Goal: Information Seeking & Learning: Compare options

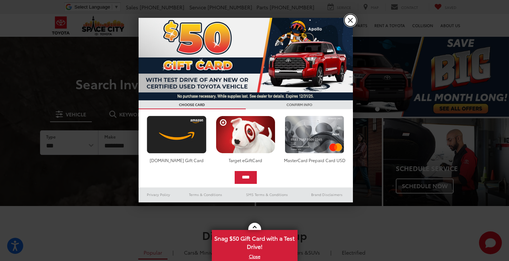
click at [351, 20] on link "X" at bounding box center [351, 20] width 12 height 12
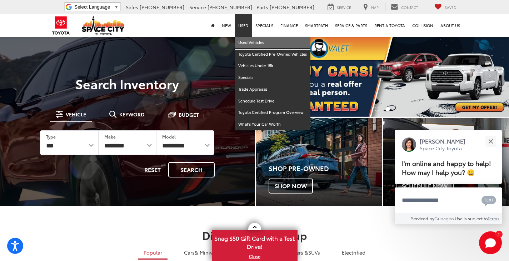
click at [251, 41] on link "Used Vehicles" at bounding box center [273, 43] width 76 height 12
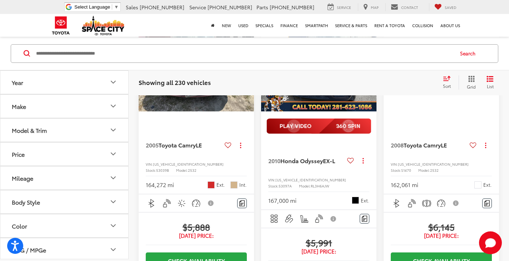
scroll to position [822, 0]
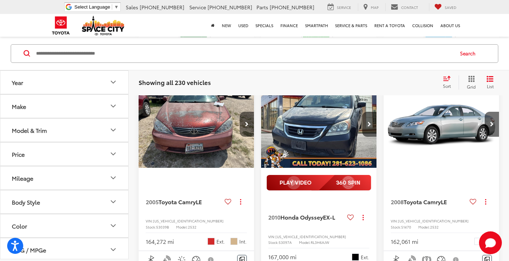
click at [244, 137] on button "Next image" at bounding box center [247, 124] width 14 height 25
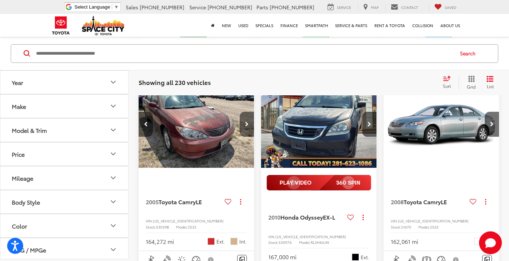
click at [244, 137] on button "Next image" at bounding box center [247, 124] width 14 height 25
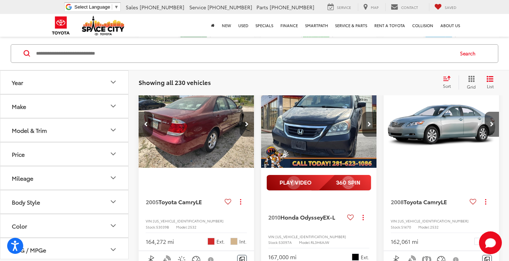
click at [244, 137] on button "Next image" at bounding box center [247, 124] width 14 height 25
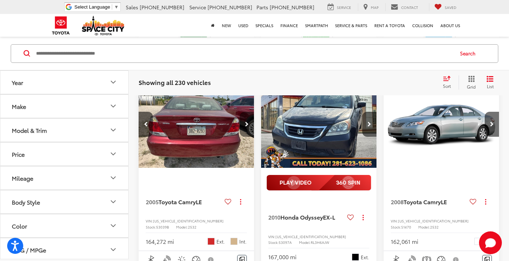
click at [245, 137] on button "Next image" at bounding box center [247, 124] width 14 height 25
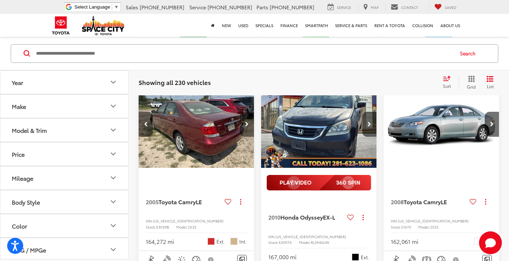
click at [245, 137] on button "Next image" at bounding box center [247, 124] width 14 height 25
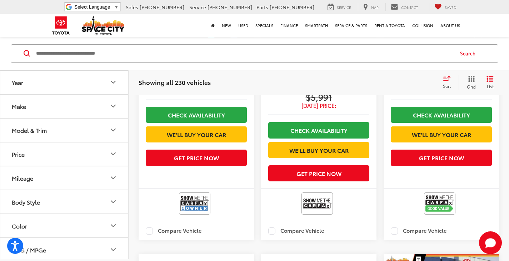
scroll to position [1144, 0]
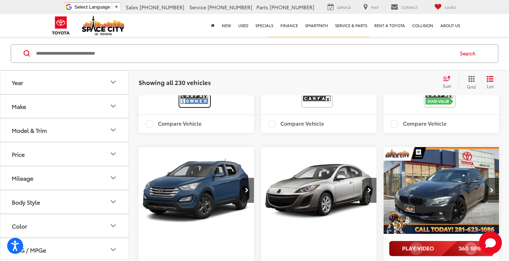
click at [198, 106] on img at bounding box center [194, 96] width 29 height 19
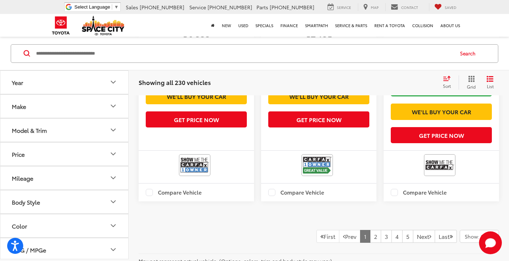
scroll to position [1537, 0]
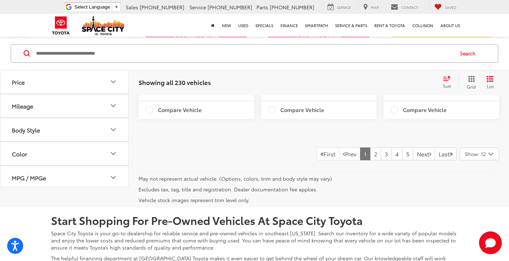
click at [59, 45] on button "Make" at bounding box center [64, 33] width 129 height 23
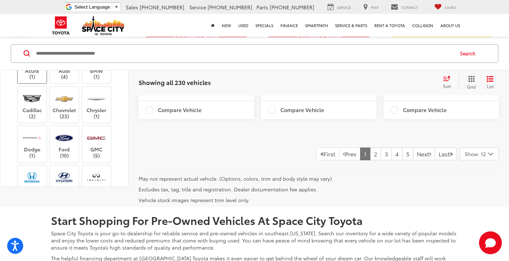
click at [34, 80] on label "Acura (1)" at bounding box center [32, 65] width 29 height 29
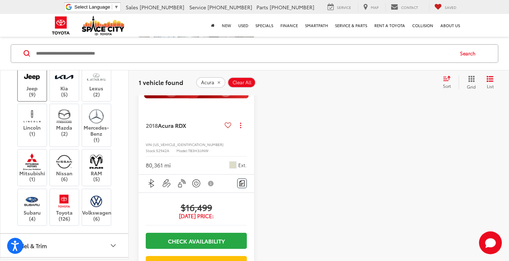
scroll to position [214, 0]
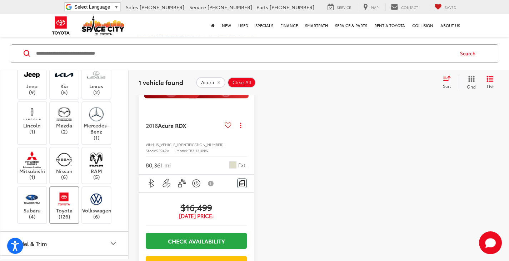
click at [57, 207] on label "Toyota (126)" at bounding box center [64, 204] width 29 height 29
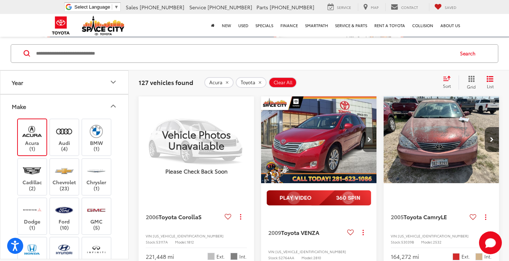
click at [110, 108] on icon "Make" at bounding box center [113, 106] width 9 height 9
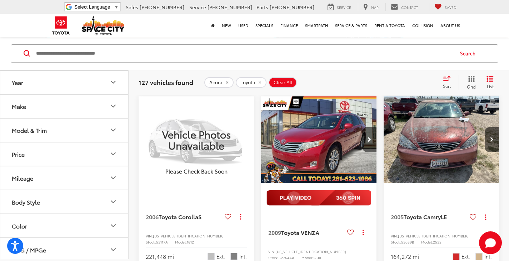
click at [63, 84] on button "Year" at bounding box center [64, 82] width 129 height 23
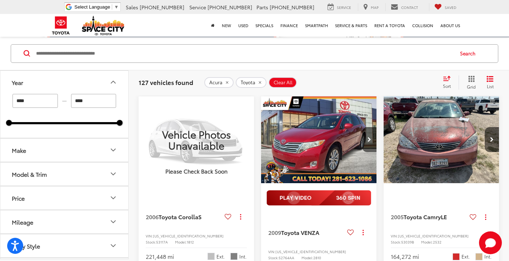
drag, startPoint x: 11, startPoint y: 119, endPoint x: 29, endPoint y: 132, distance: 21.9
click at [29, 132] on div "**** — **** 2005 2025" at bounding box center [64, 116] width 128 height 44
drag, startPoint x: 12, startPoint y: 124, endPoint x: 85, endPoint y: 136, distance: 74.2
click at [85, 136] on div "**** — **** 2019 2025" at bounding box center [64, 116] width 128 height 44
type input "****"
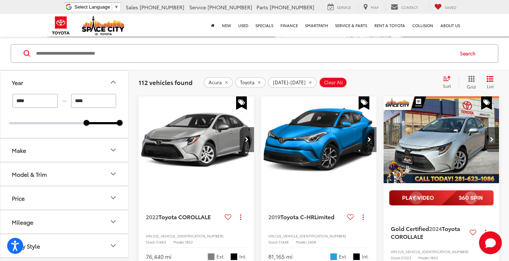
click at [72, 171] on button "Model & Trim" at bounding box center [64, 174] width 129 height 23
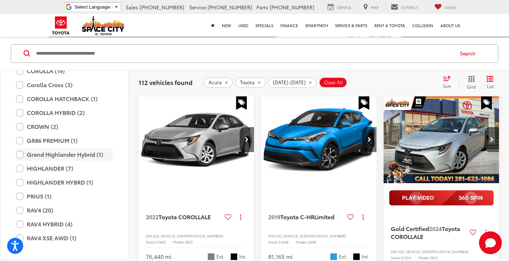
scroll to position [214, 0]
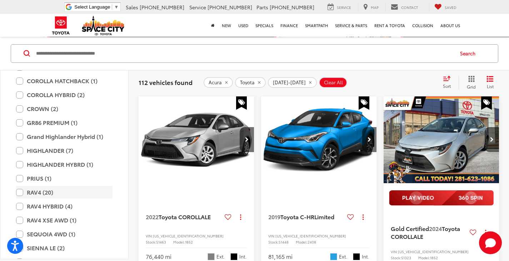
click at [59, 194] on label "RAV4 (20)" at bounding box center [64, 192] width 97 height 13
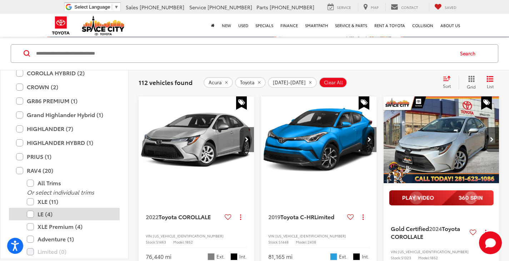
scroll to position [250, 0]
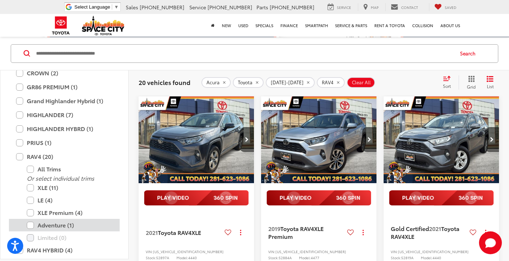
click at [64, 222] on label "Adventure (1)" at bounding box center [70, 225] width 86 height 13
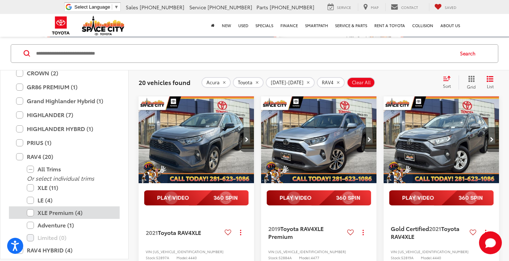
click at [61, 212] on label "XLE Premium (4)" at bounding box center [70, 213] width 86 height 13
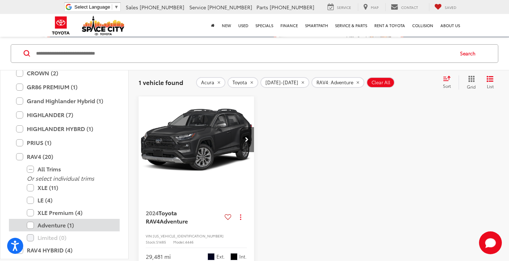
scroll to position [85, 0]
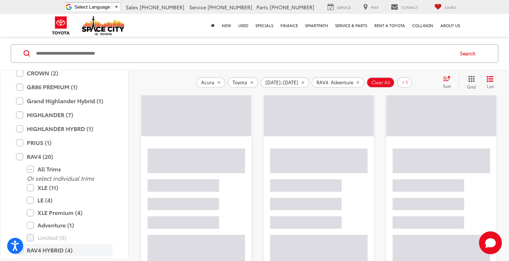
click at [52, 248] on label "RAV4 HYBRID (4)" at bounding box center [64, 250] width 97 height 13
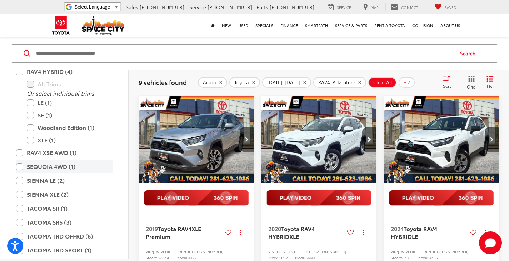
scroll to position [349, 0]
click at [21, 150] on label "RAV4 XSE AWD (1)" at bounding box center [64, 153] width 97 height 13
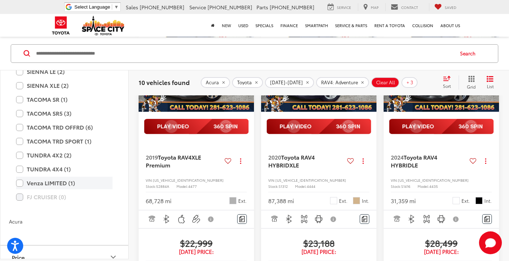
scroll to position [390, 0]
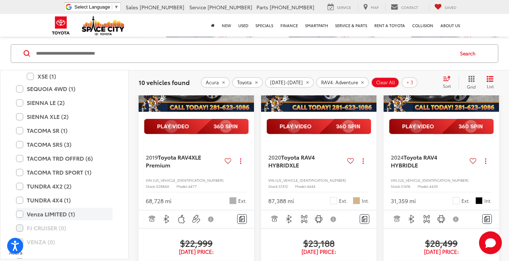
click at [21, 214] on label "Venza LIMITED (1)" at bounding box center [64, 214] width 97 height 13
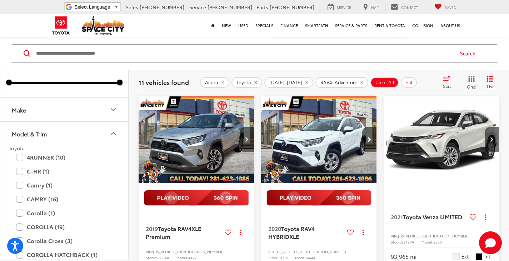
scroll to position [38, 0]
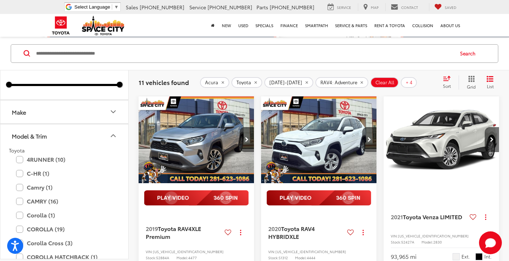
click at [108, 136] on button "Model & Trim" at bounding box center [64, 135] width 129 height 23
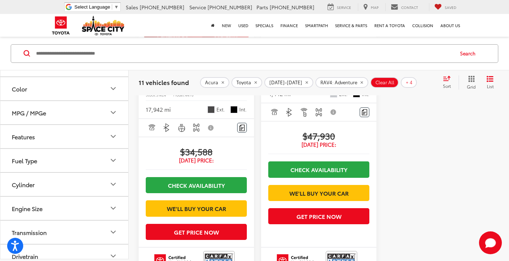
scroll to position [1336, 0]
